Goal: Task Accomplishment & Management: Manage account settings

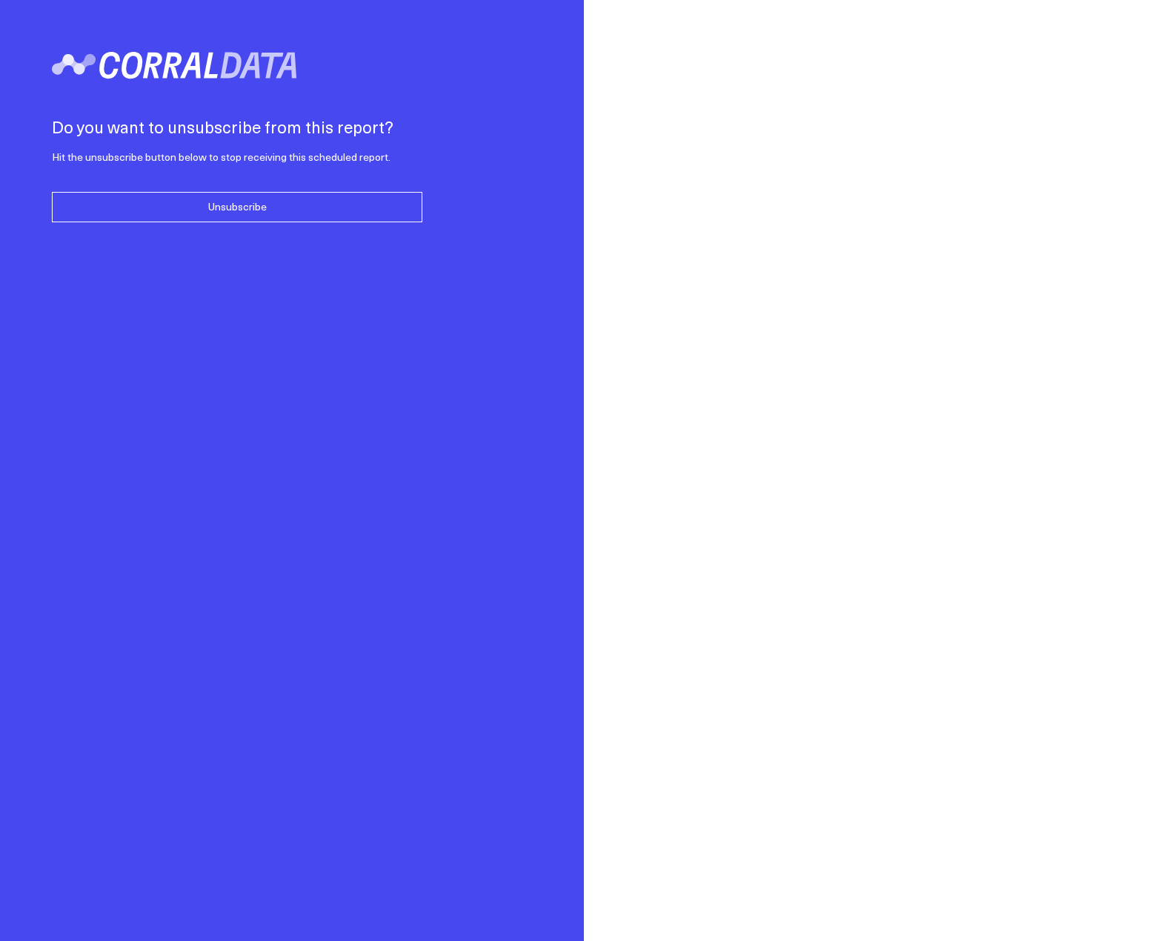
click at [316, 222] on div "Do you want to unsubscribe from this report? Hit the unsubscribe button below t…" at bounding box center [292, 470] width 584 height 941
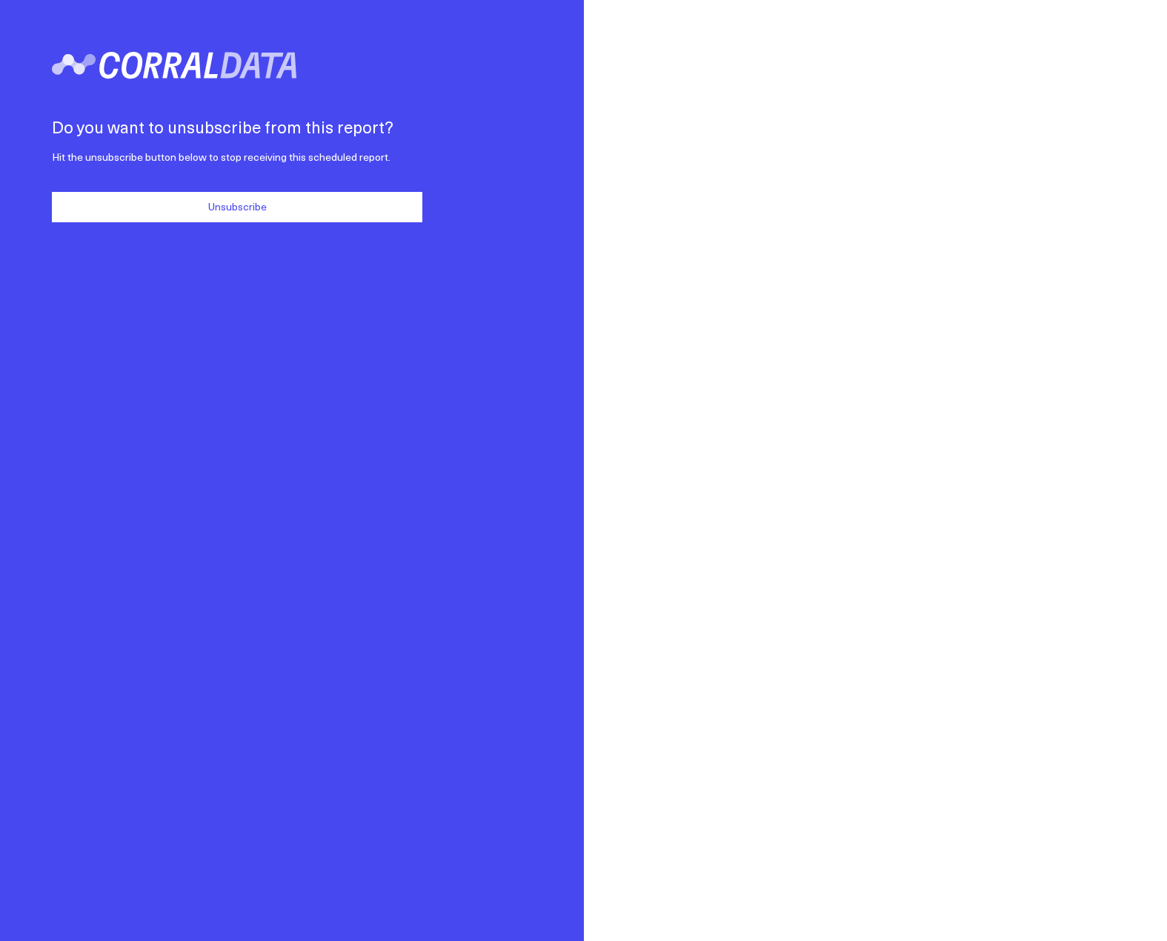
click at [310, 216] on button "Unsubscribe" at bounding box center [237, 207] width 370 height 30
click at [177, 219] on button "Unsubscribe" at bounding box center [237, 207] width 370 height 30
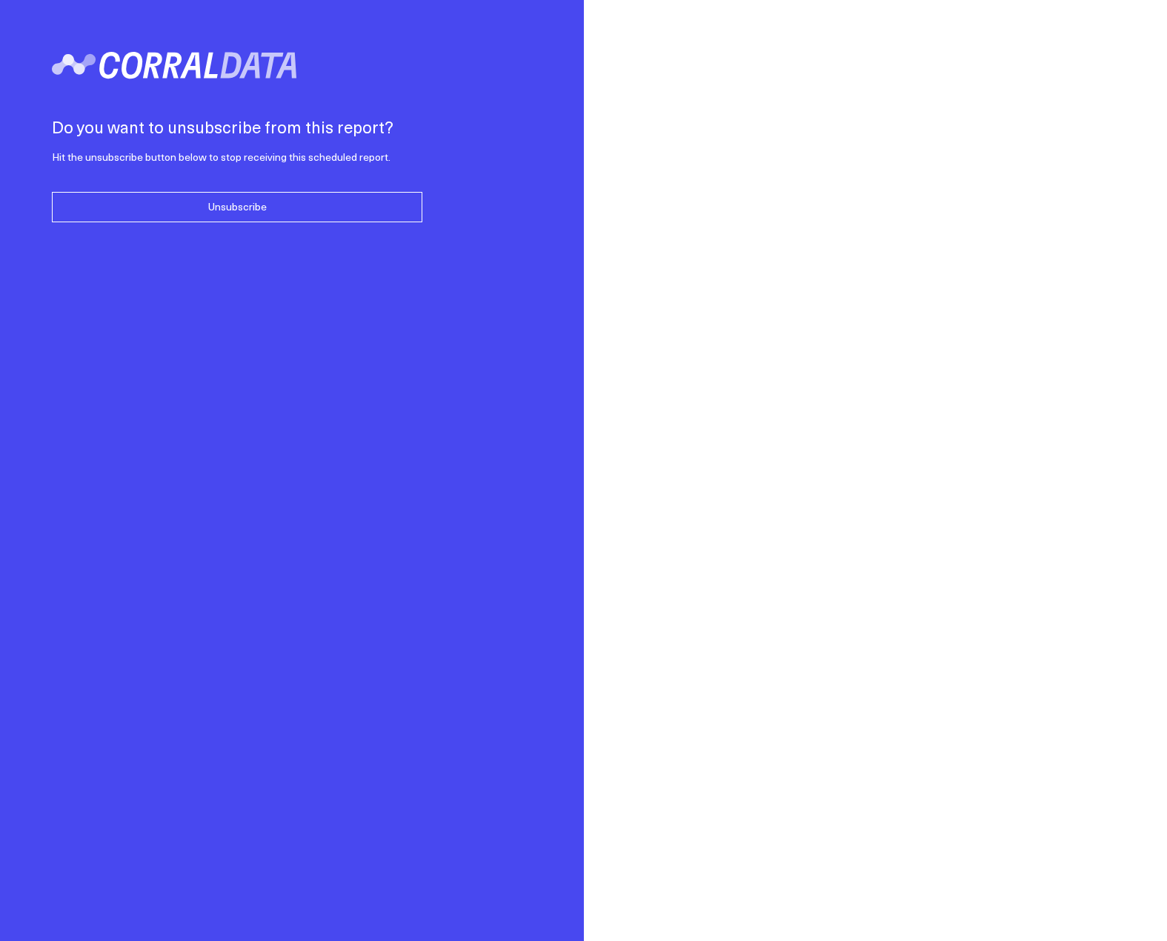
click at [215, 201] on button "Unsubscribe" at bounding box center [237, 207] width 370 height 30
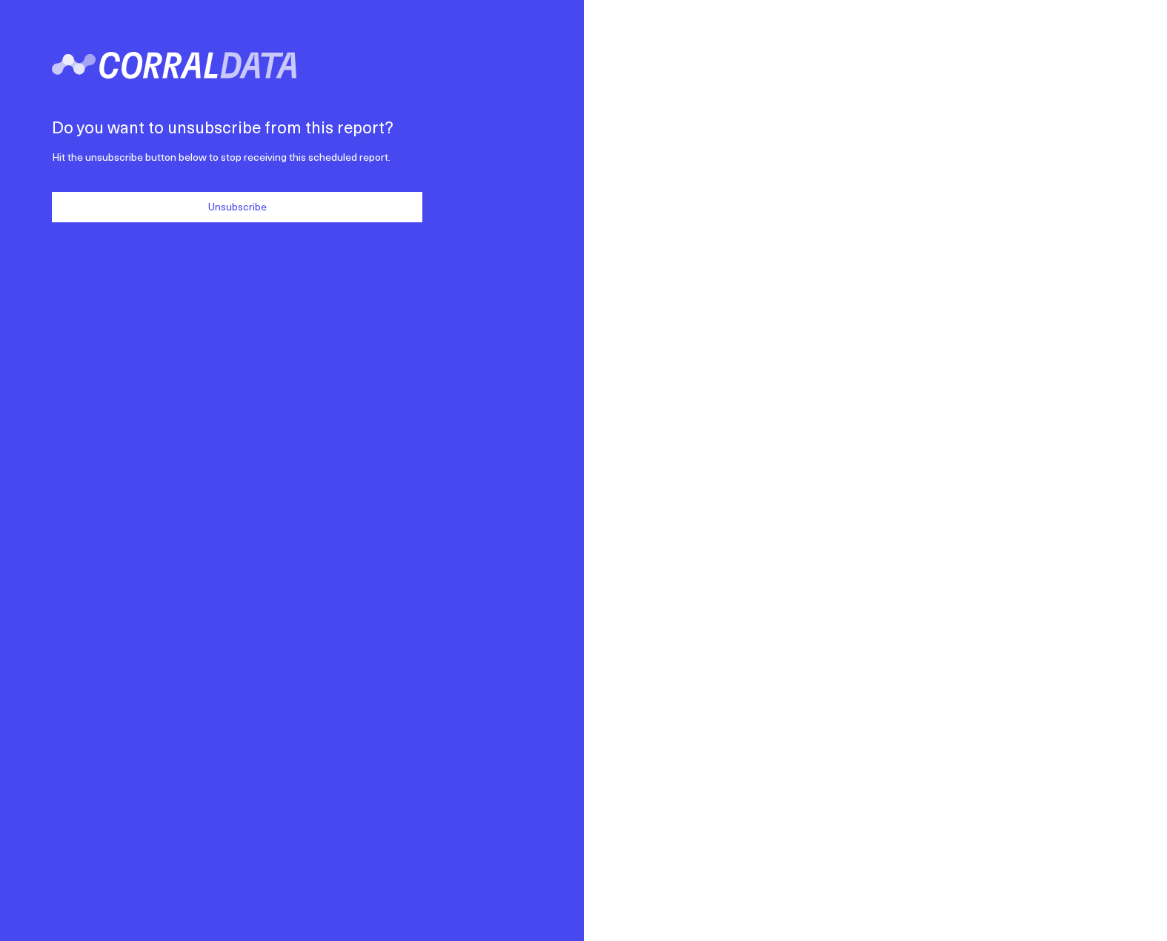
click at [264, 216] on button "Unsubscribe" at bounding box center [237, 207] width 370 height 30
click at [196, 217] on button "Unsubscribe" at bounding box center [237, 207] width 370 height 30
